Goal: Ask a question

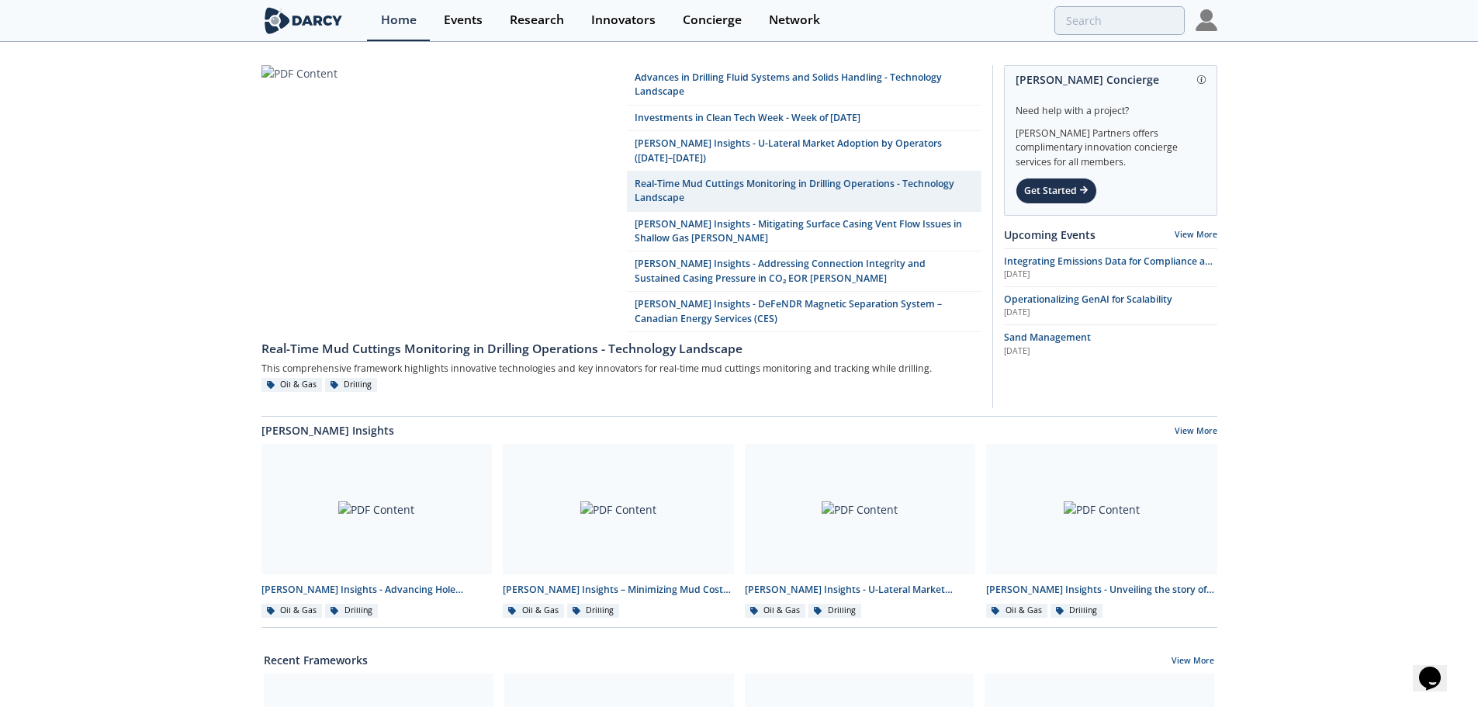
click at [1434, 667] on icon "$i18n('chat', 'chat_widget')" at bounding box center [1430, 678] width 22 height 23
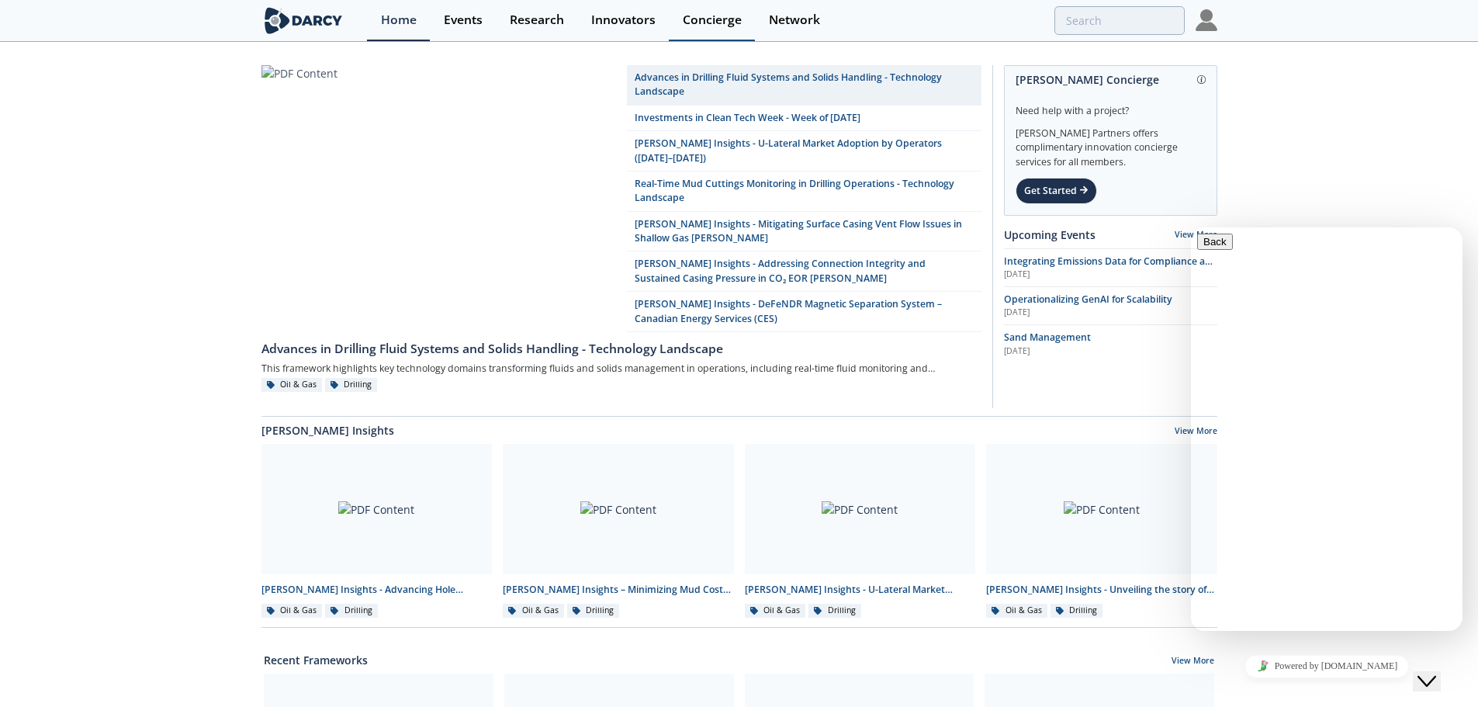
click at [702, 23] on div "Concierge" at bounding box center [712, 20] width 59 height 12
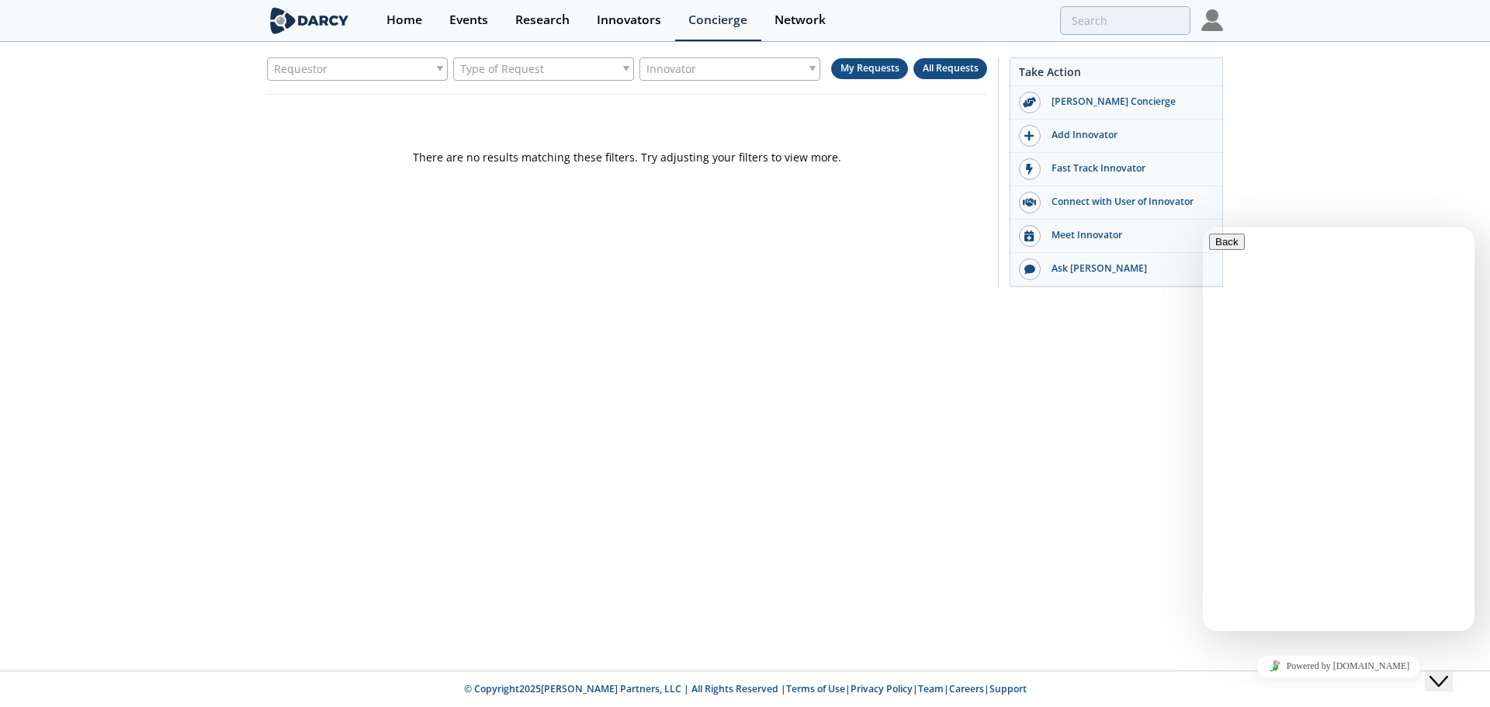
click at [946, 65] on span "All Requests" at bounding box center [951, 67] width 56 height 13
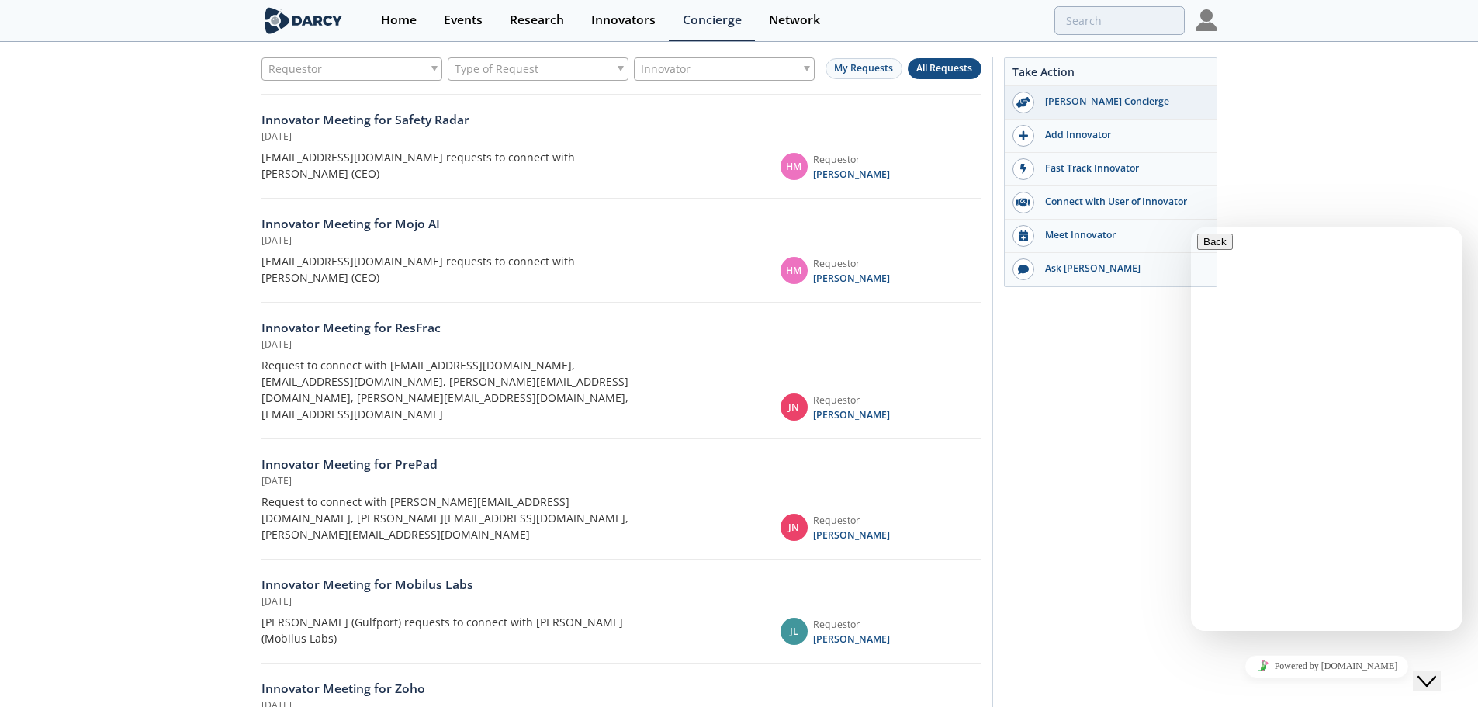
click at [1082, 107] on div "[PERSON_NAME] Concierge" at bounding box center [1121, 102] width 174 height 14
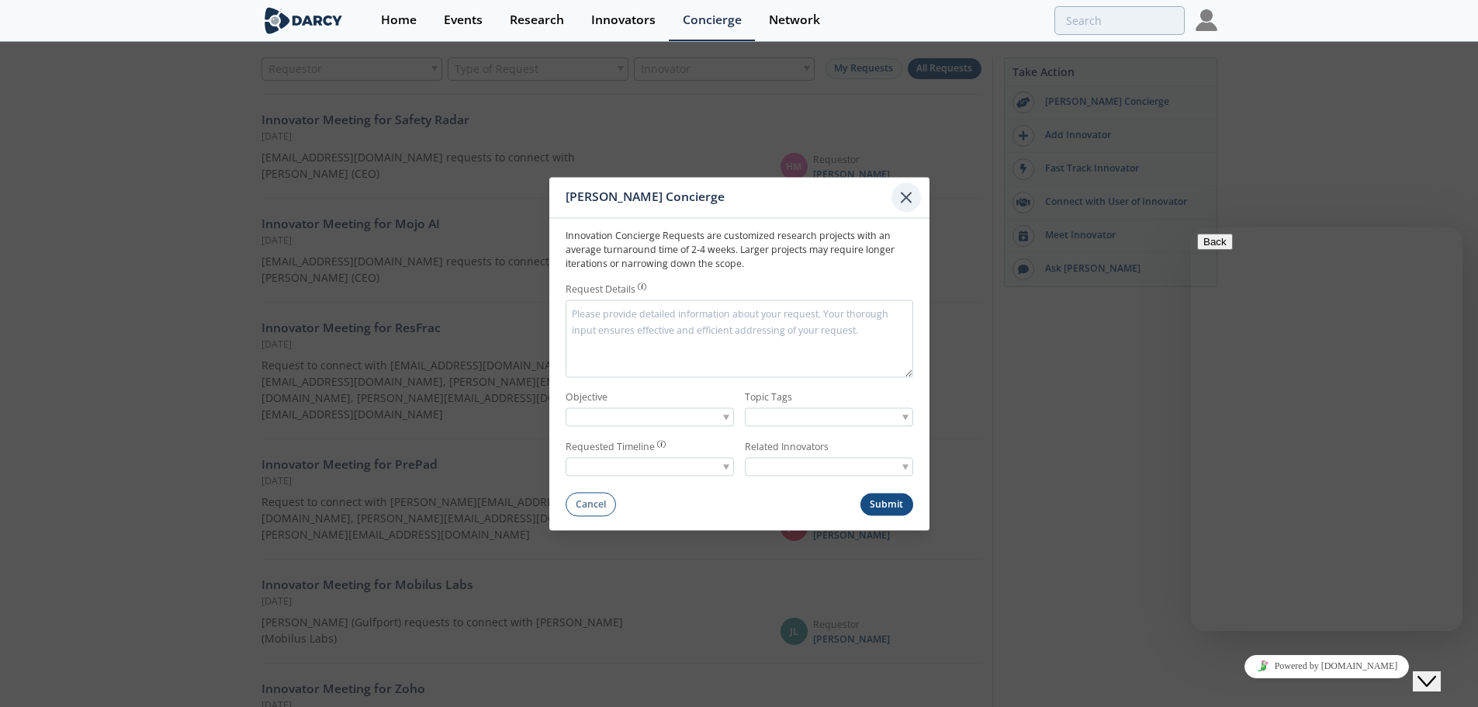
click at [901, 189] on icon at bounding box center [906, 197] width 19 height 19
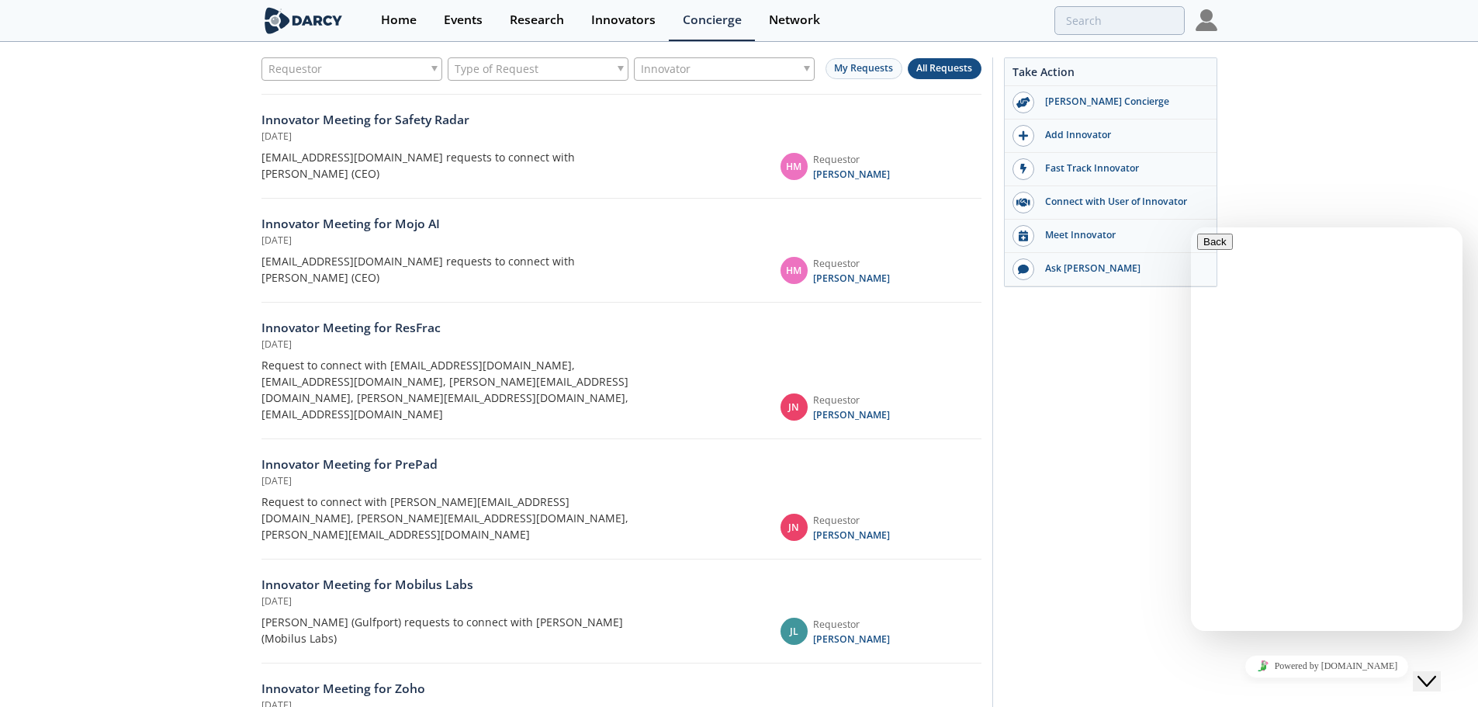
click at [1112, 396] on div "Take Action [PERSON_NAME] Concierge Add Innovator Fast Track Innovator Connect …" at bounding box center [1105, 434] width 225 height 754
click at [1358, 130] on div "Requestor Type of Request Innovator My Requests All Requests Innovator Meeting …" at bounding box center [739, 437] width 1478 height 789
drag, startPoint x: 1090, startPoint y: 465, endPoint x: 1029, endPoint y: 444, distance: 64.1
click at [1080, 462] on div "Take Action [PERSON_NAME] Concierge Add Innovator Fast Track Innovator Connect …" at bounding box center [1105, 434] width 225 height 754
